Goal: Use online tool/utility: Utilize a website feature to perform a specific function

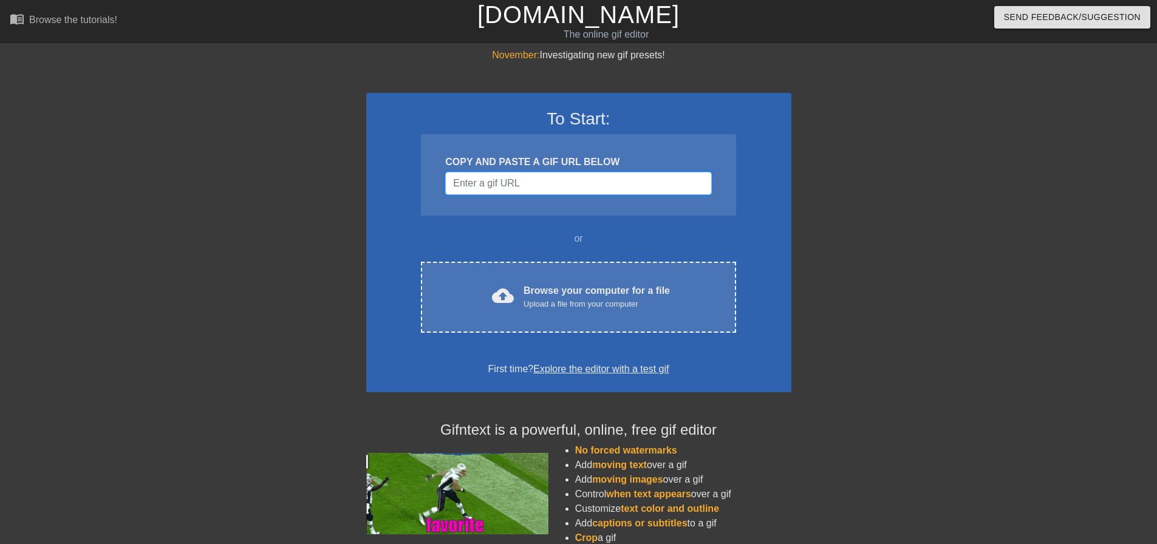
click at [475, 179] on input "Username" at bounding box center [578, 183] width 266 height 23
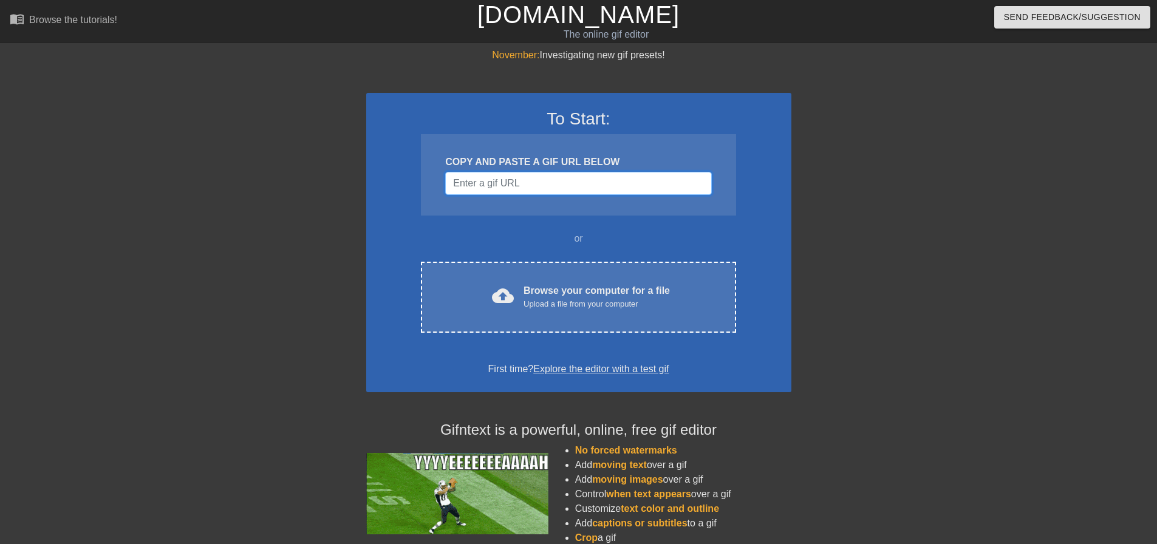
paste input "[URL][DOMAIN_NAME]"
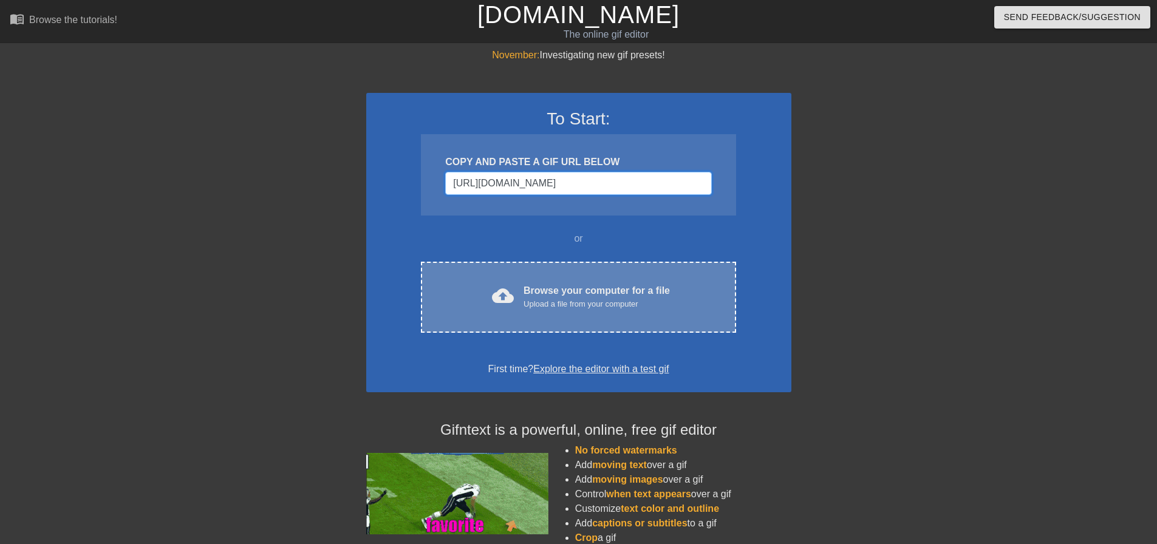
scroll to position [0, 70]
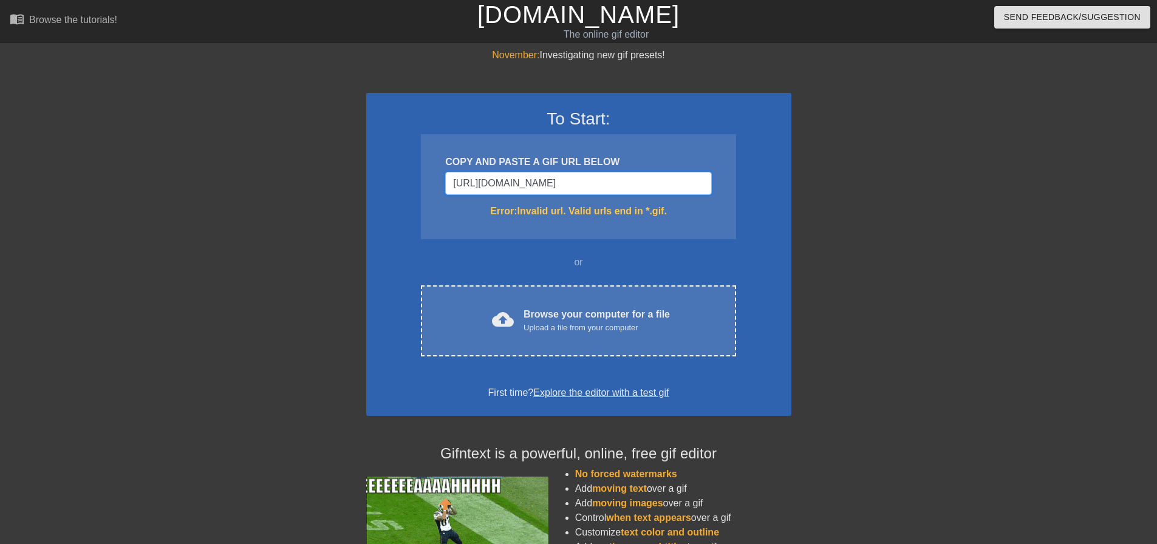
type input "[URL][DOMAIN_NAME]"
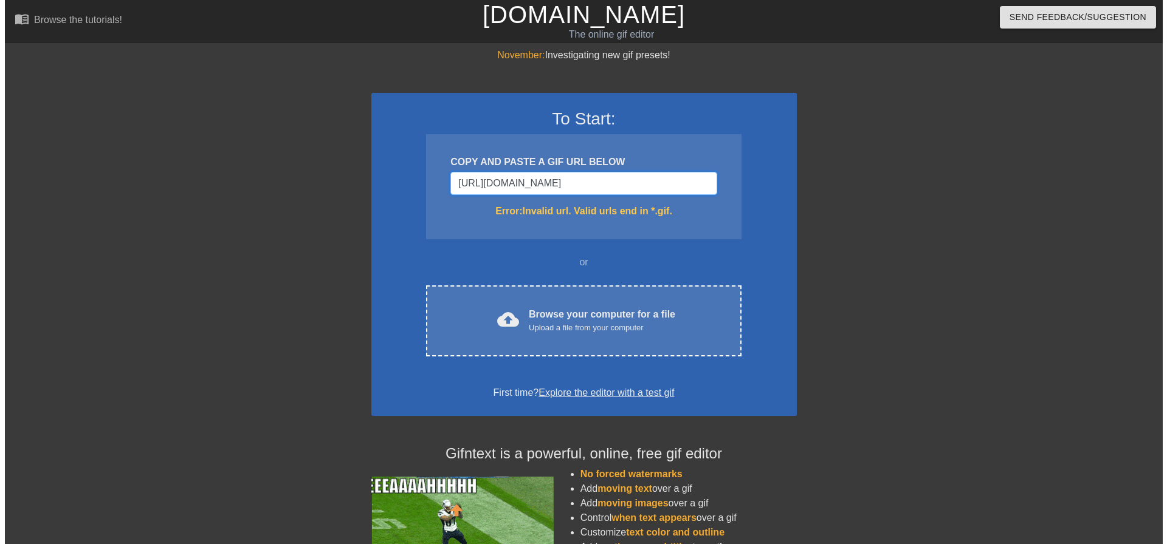
scroll to position [0, 0]
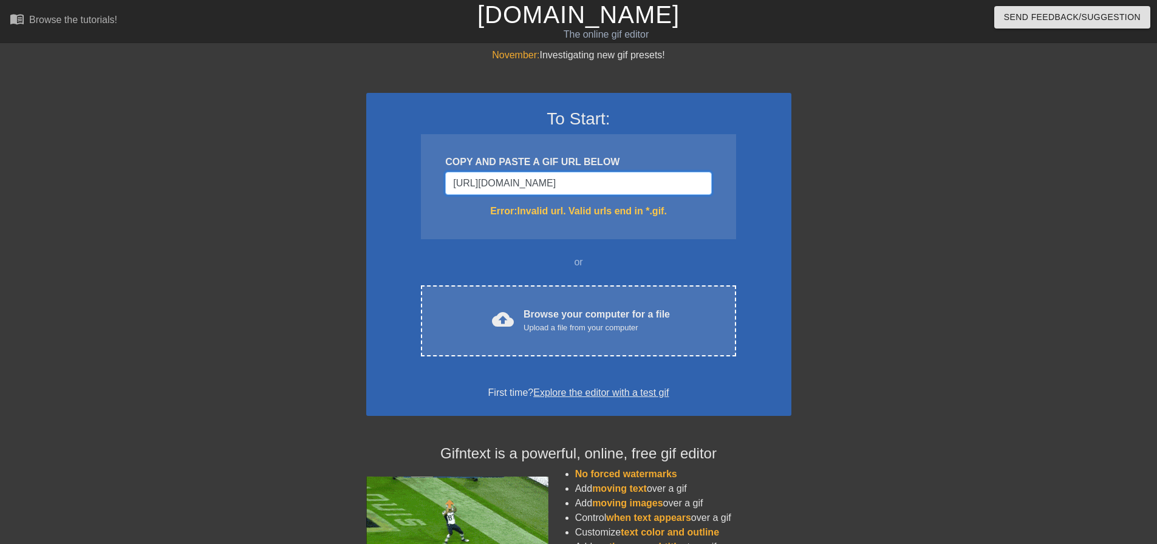
click at [523, 182] on input "[URL][DOMAIN_NAME]" at bounding box center [578, 183] width 266 height 23
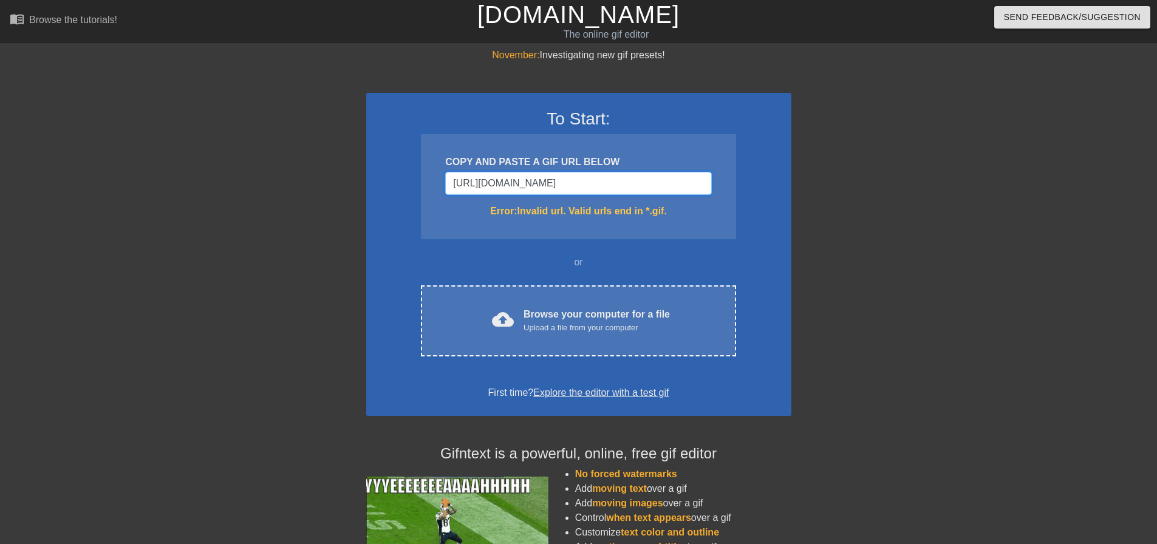
click at [523, 182] on input "[URL][DOMAIN_NAME]" at bounding box center [578, 183] width 266 height 23
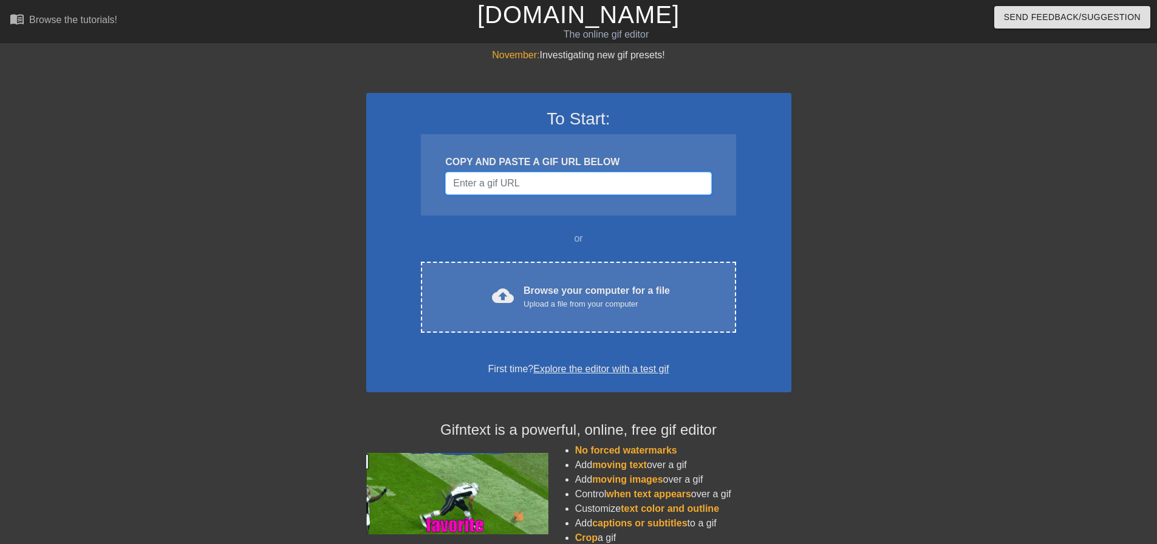
paste input "Username"
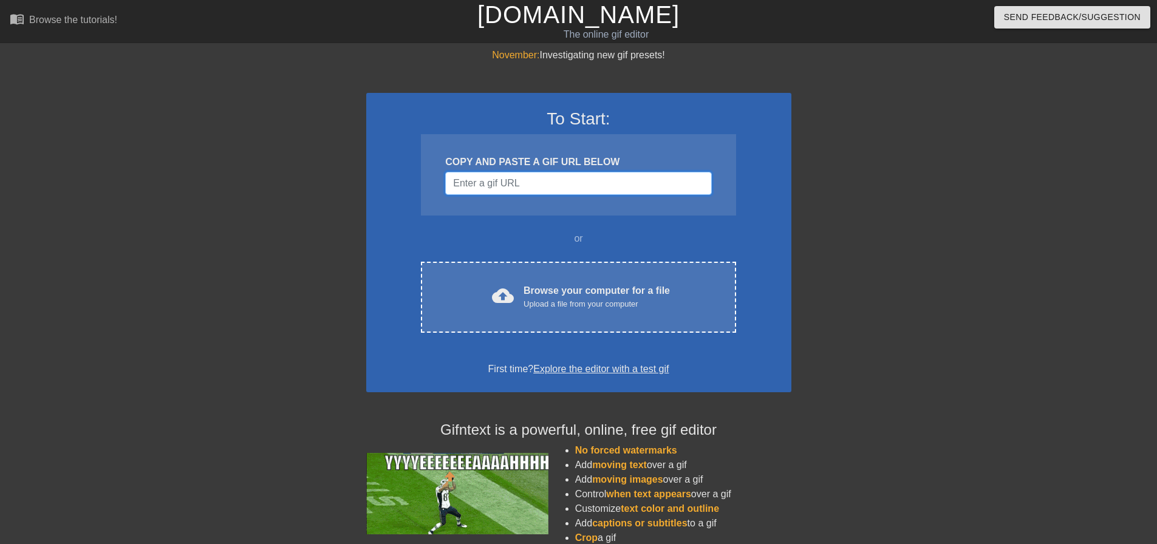
click at [523, 182] on input "Username" at bounding box center [578, 183] width 266 height 23
drag, startPoint x: 523, startPoint y: 182, endPoint x: 888, endPoint y: 207, distance: 365.4
click at [918, 199] on div at bounding box center [897, 230] width 182 height 365
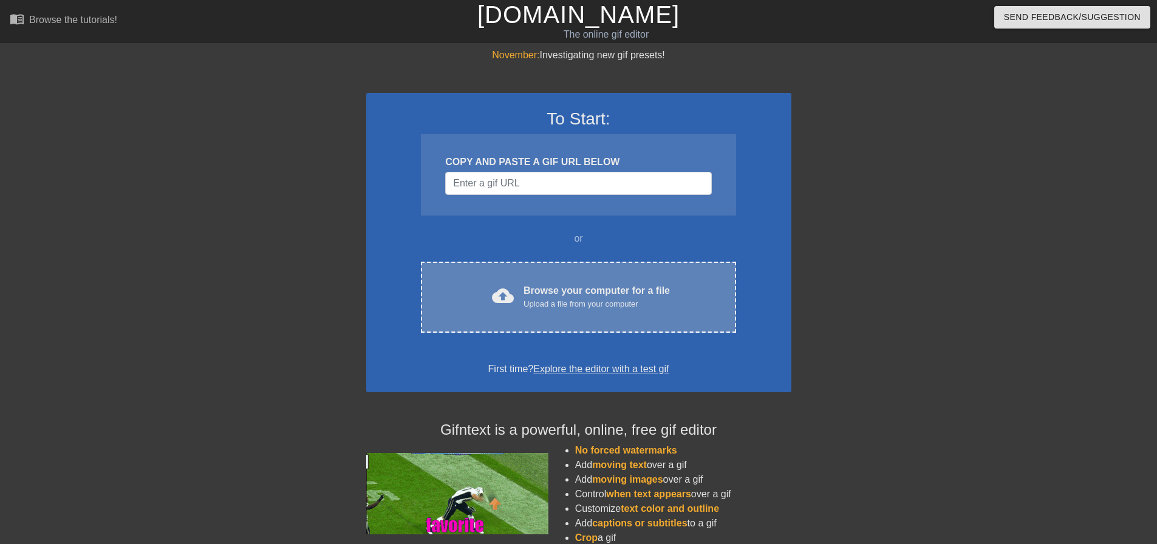
click at [587, 301] on div "Upload a file from your computer" at bounding box center [597, 304] width 146 height 12
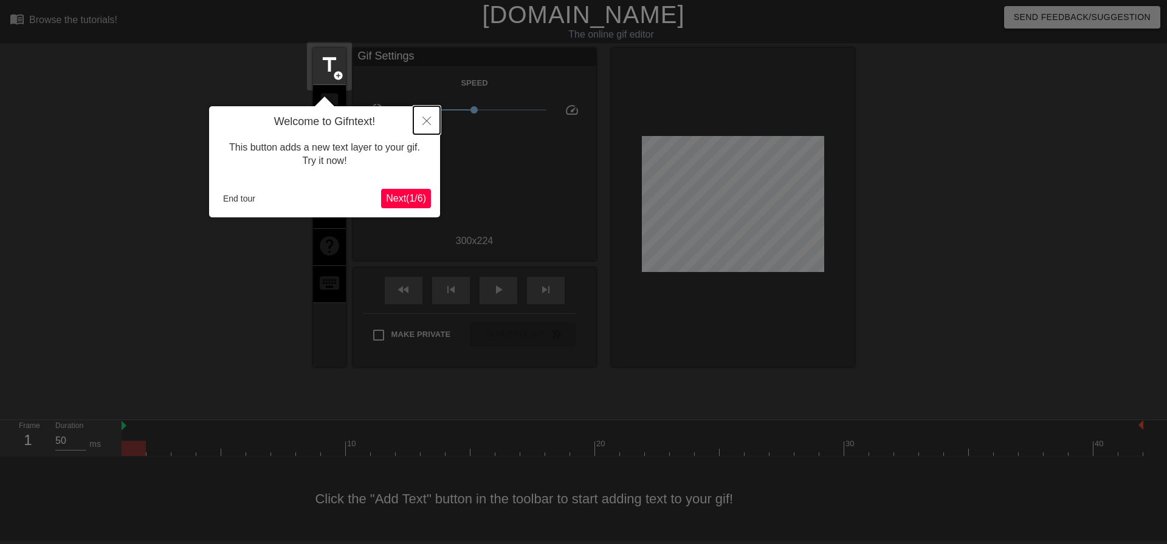
click at [428, 120] on icon "Close" at bounding box center [426, 121] width 9 height 9
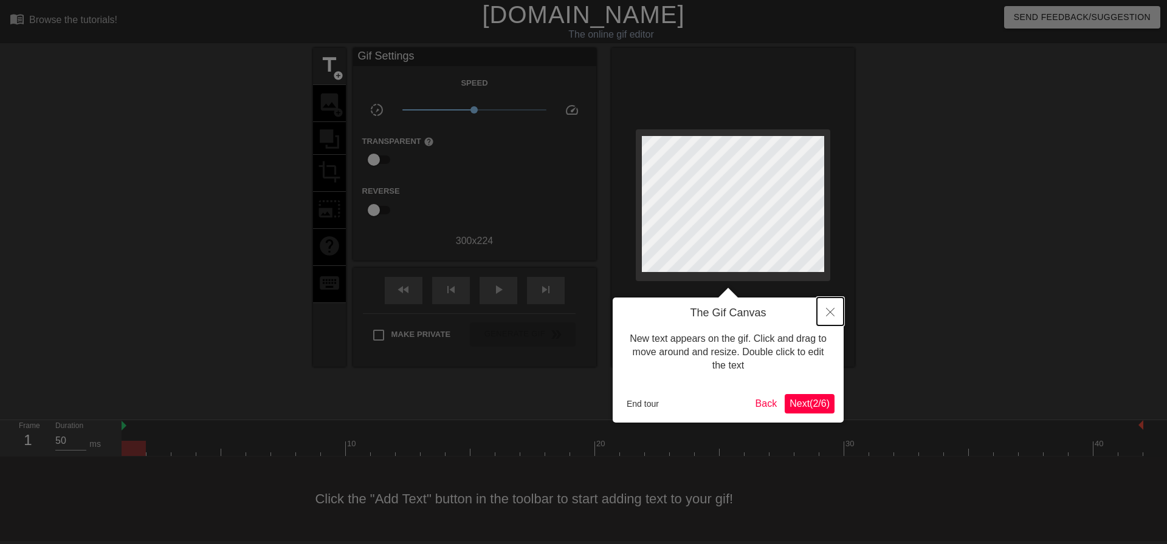
click at [826, 315] on icon "Close" at bounding box center [830, 312] width 9 height 9
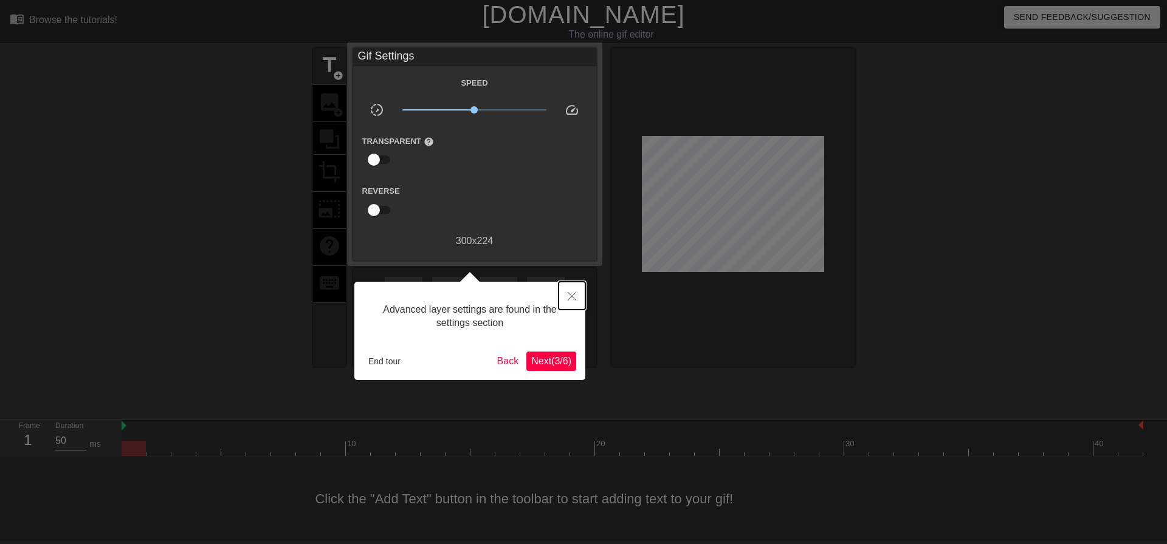
click at [575, 293] on icon "Close" at bounding box center [571, 296] width 9 height 9
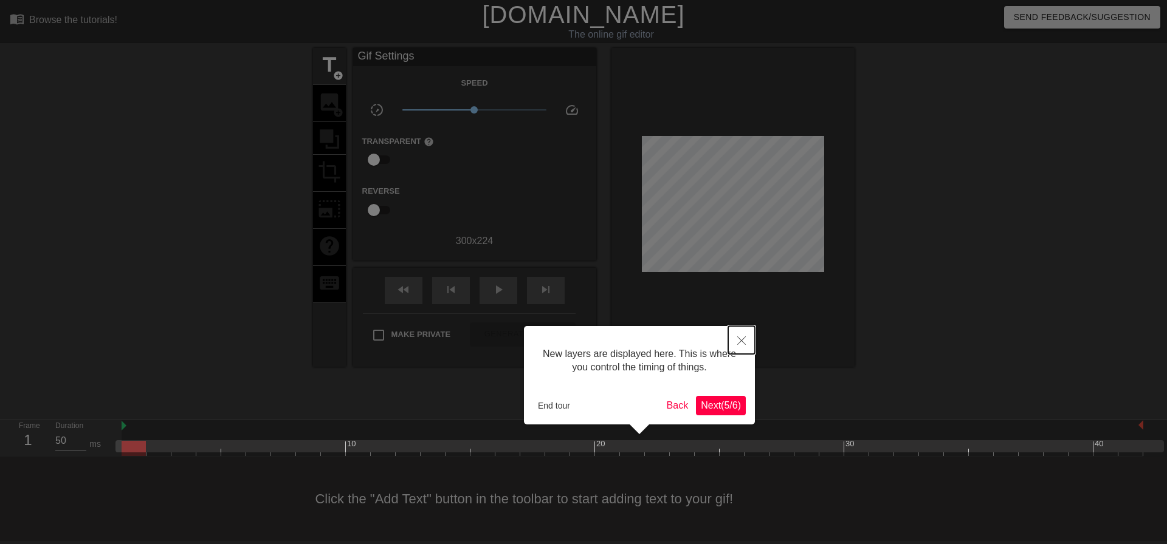
click at [739, 343] on icon "Close" at bounding box center [741, 341] width 9 height 9
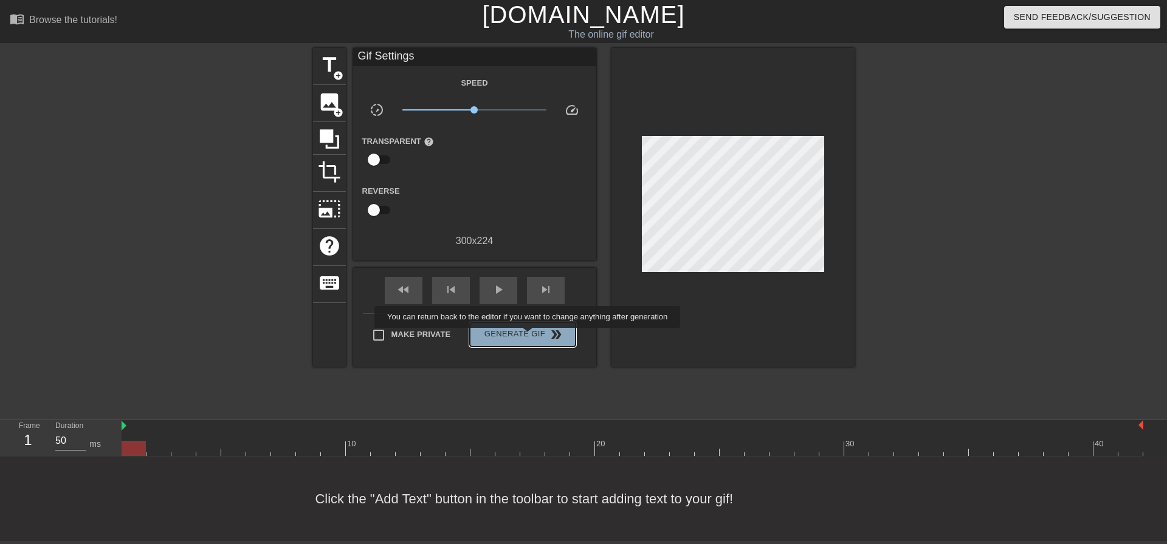
click at [529, 337] on span "Generate Gif double_arrow" at bounding box center [522, 334] width 95 height 15
